Goal: Navigation & Orientation: Find specific page/section

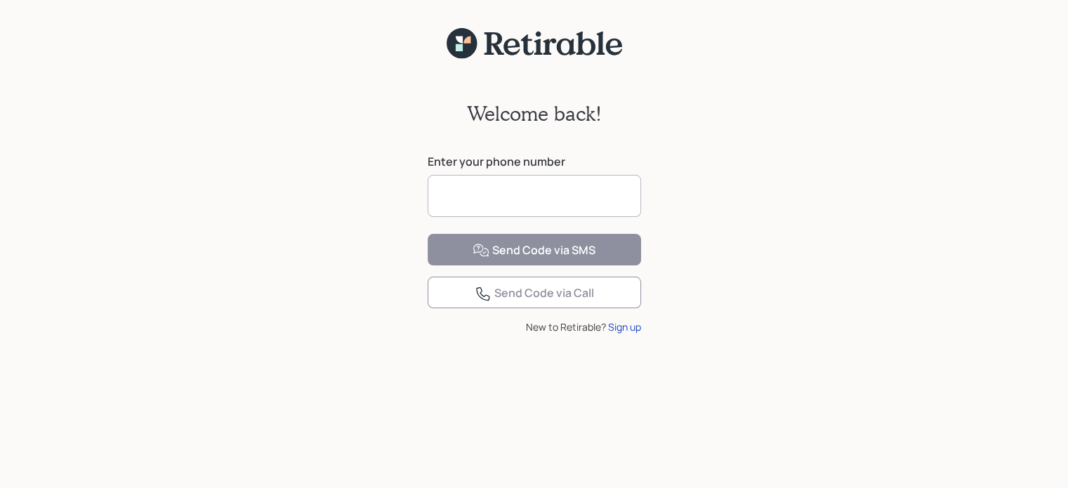
click at [497, 197] on input at bounding box center [535, 196] width 214 height 42
type input "**********"
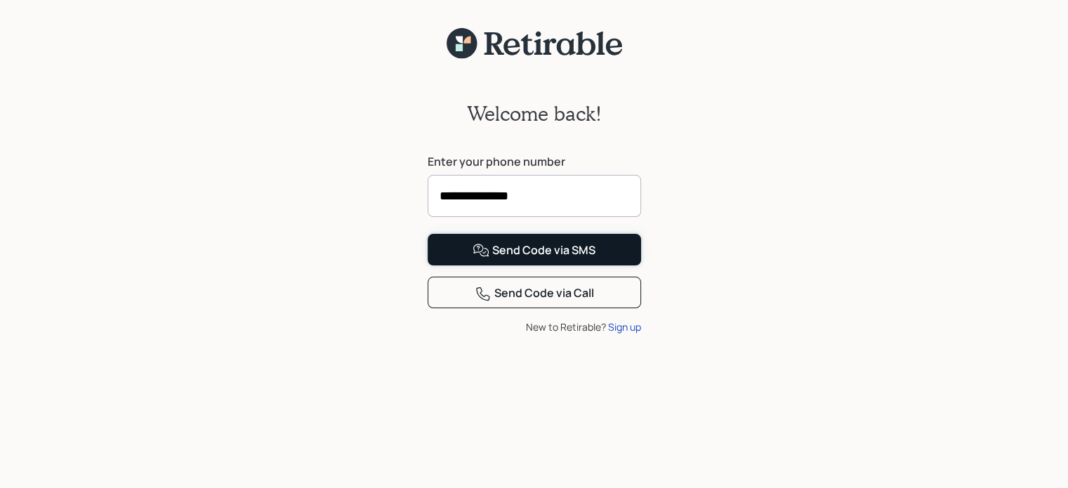
click at [513, 259] on div "Send Code via SMS" at bounding box center [534, 250] width 123 height 17
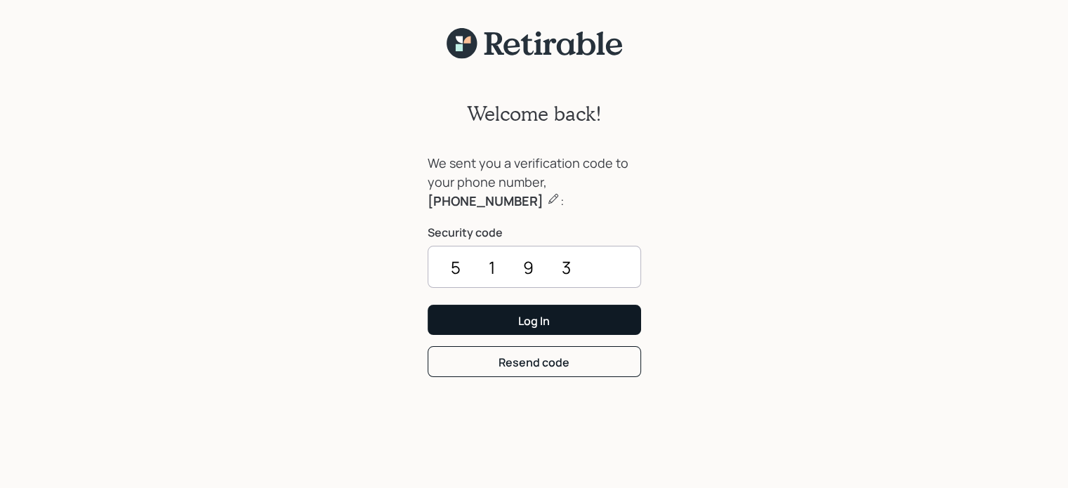
type input "5193"
click at [527, 327] on div "Log In" at bounding box center [534, 320] width 32 height 15
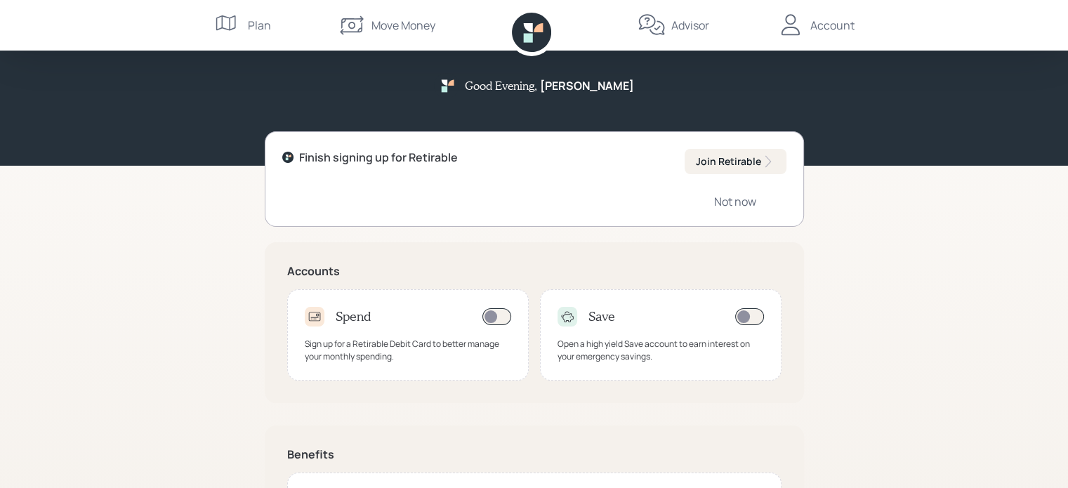
click at [260, 27] on div "Plan" at bounding box center [259, 25] width 23 height 17
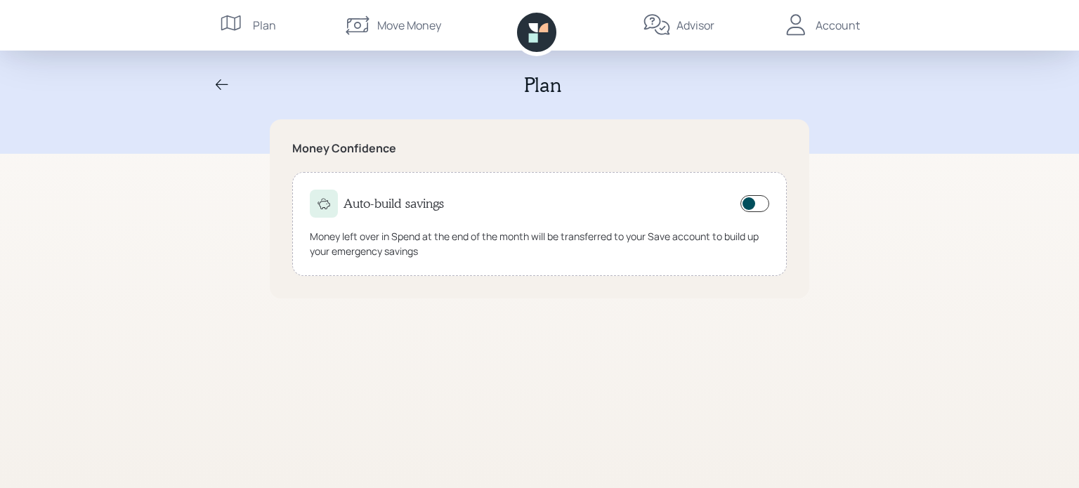
click at [405, 27] on div "Move Money" at bounding box center [409, 25] width 64 height 17
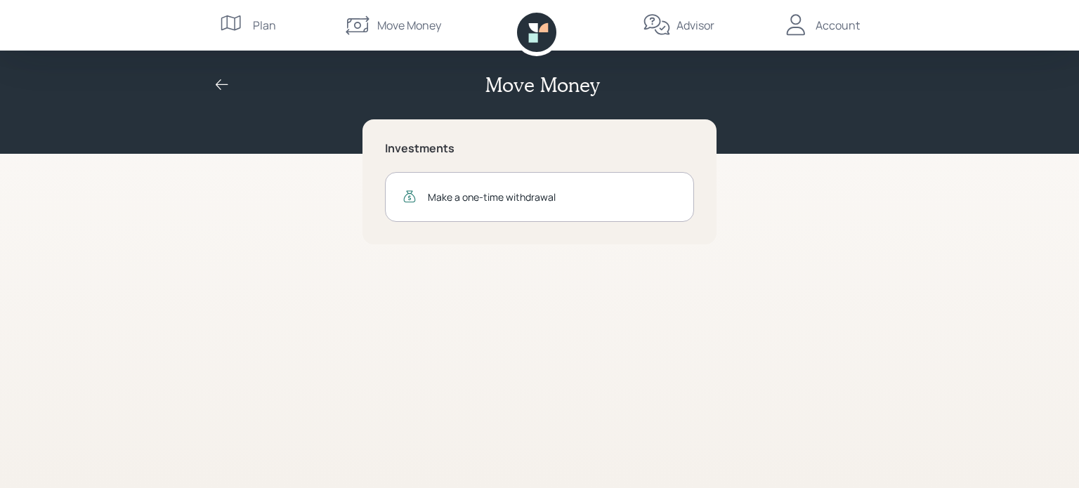
click at [695, 25] on div "Advisor" at bounding box center [695, 25] width 38 height 17
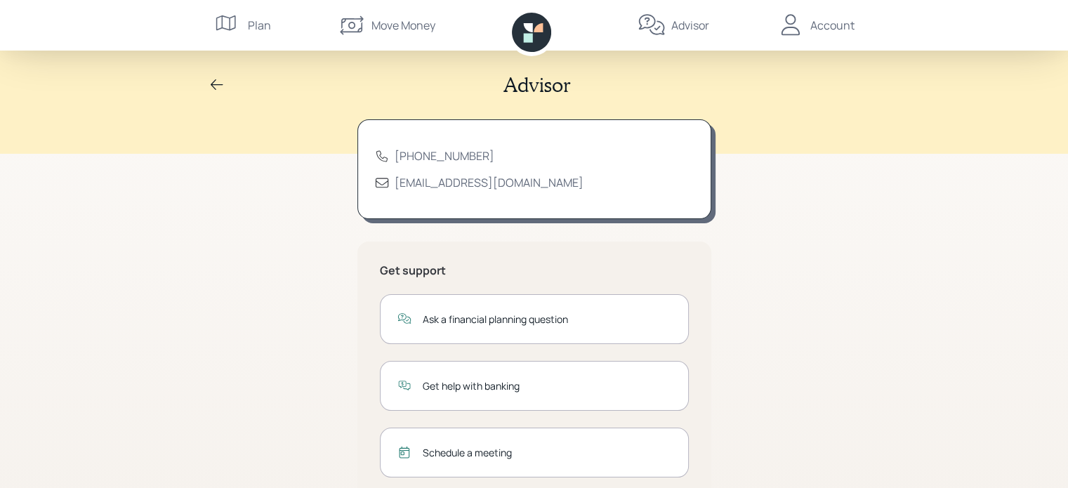
click at [820, 26] on div "Account" at bounding box center [833, 25] width 44 height 17
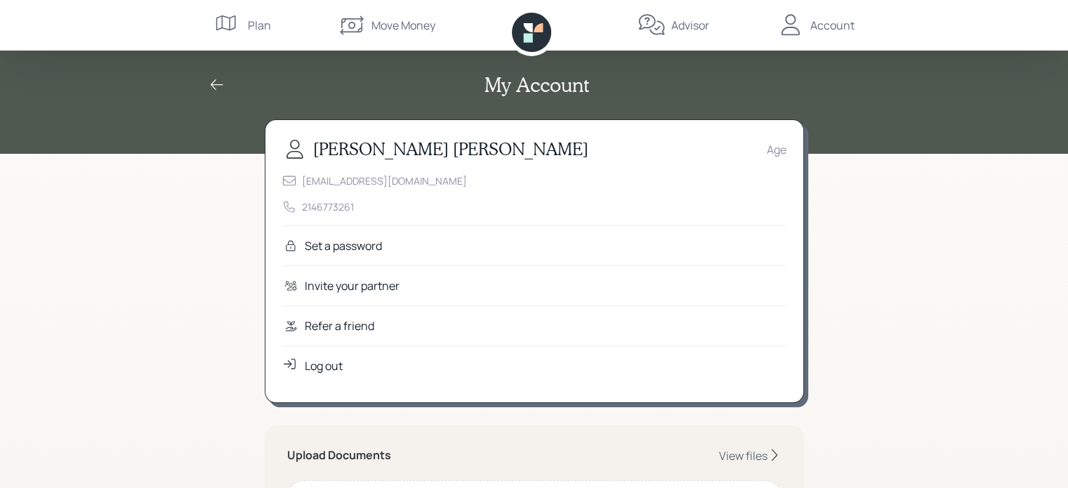
click at [820, 22] on div "Account" at bounding box center [833, 25] width 44 height 17
click at [313, 327] on div "Refer a friend" at bounding box center [340, 325] width 70 height 17
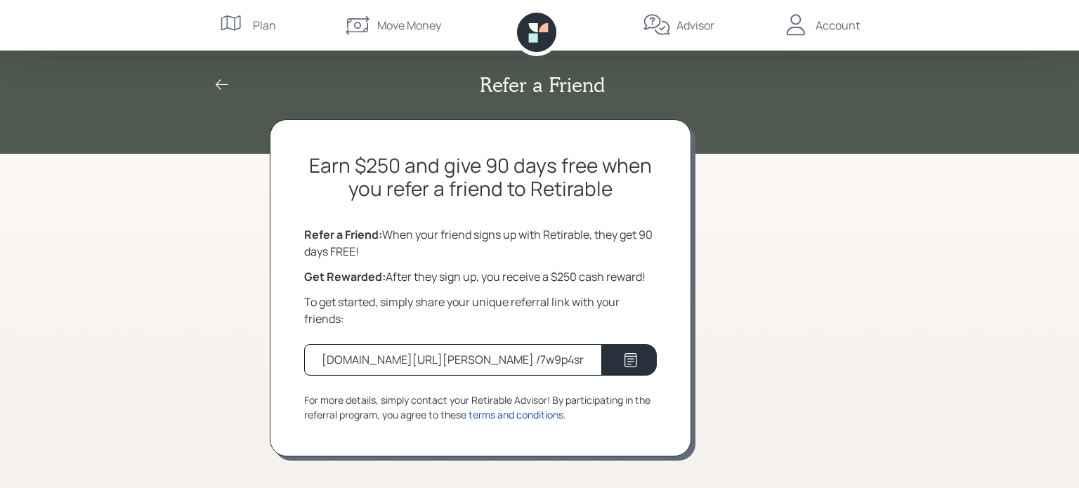
click at [842, 25] on div "Account" at bounding box center [838, 25] width 44 height 17
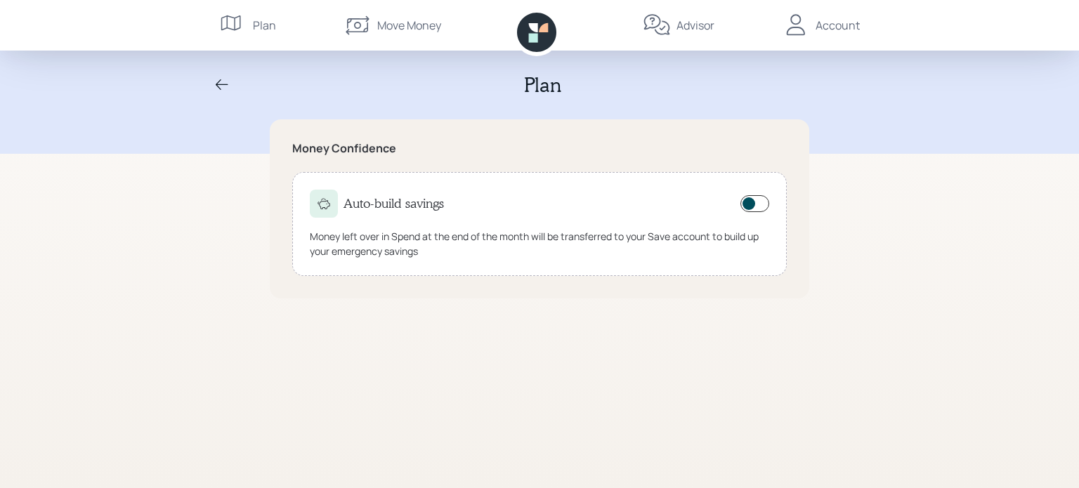
drag, startPoint x: 128, startPoint y: 7, endPoint x: 257, endPoint y: 27, distance: 130.7
click at [257, 27] on div "Plan" at bounding box center [264, 25] width 23 height 17
click at [218, 84] on icon at bounding box center [222, 84] width 13 height 11
